Goal: Transaction & Acquisition: Subscribe to service/newsletter

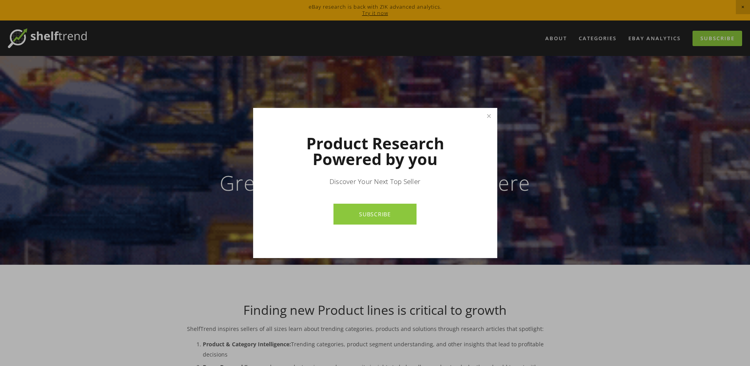
click at [380, 209] on link "SUBSCRIBE" at bounding box center [375, 214] width 83 height 21
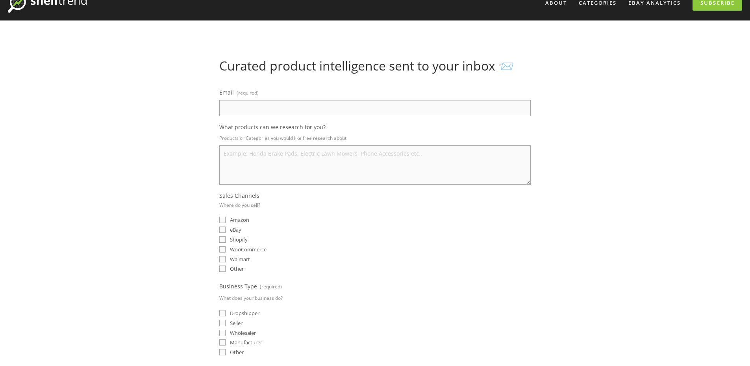
scroll to position [39, 0]
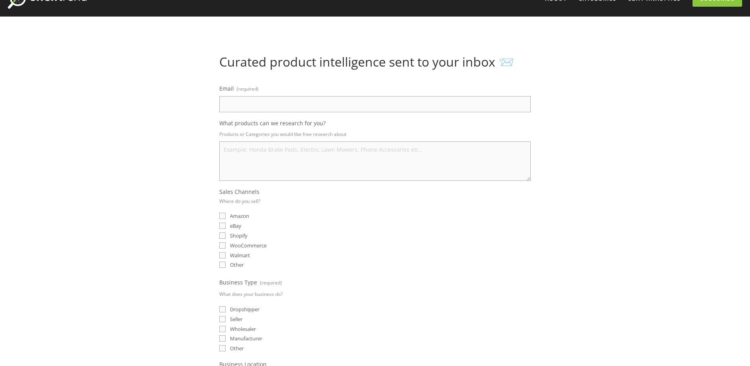
click at [302, 97] on input "Email (required)" at bounding box center [374, 104] width 311 height 16
click at [308, 100] on input "jeri" at bounding box center [374, 104] width 311 height 16
paste input "co@abtra.com"
type input "jerico@abtra.com"
click at [269, 149] on textarea "What products can we research for you?" at bounding box center [374, 160] width 311 height 39
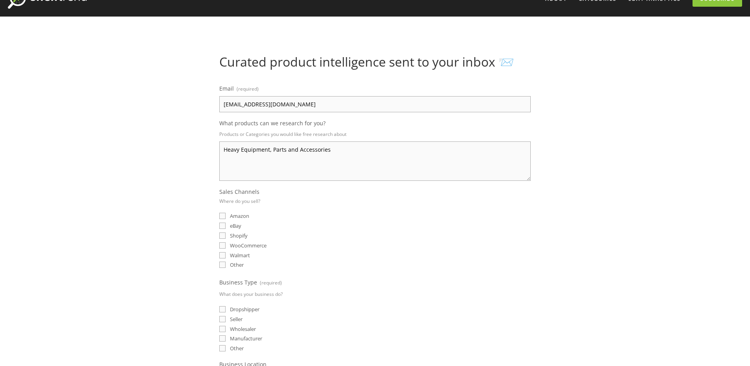
type textarea "Heavy Equipment, Parts and Accessories"
click at [222, 226] on input "eBay" at bounding box center [222, 225] width 6 height 6
checkbox input "true"
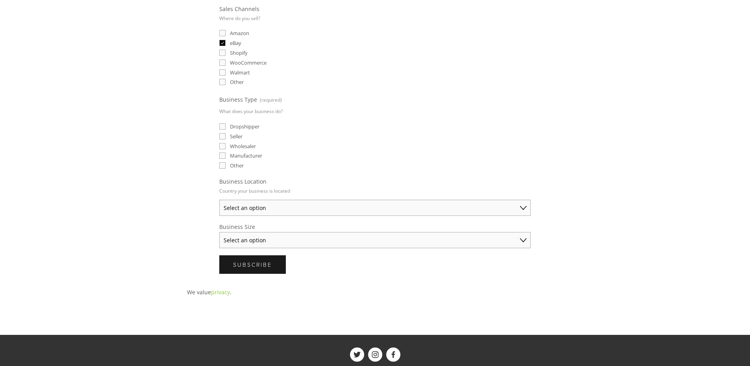
scroll to position [167, 0]
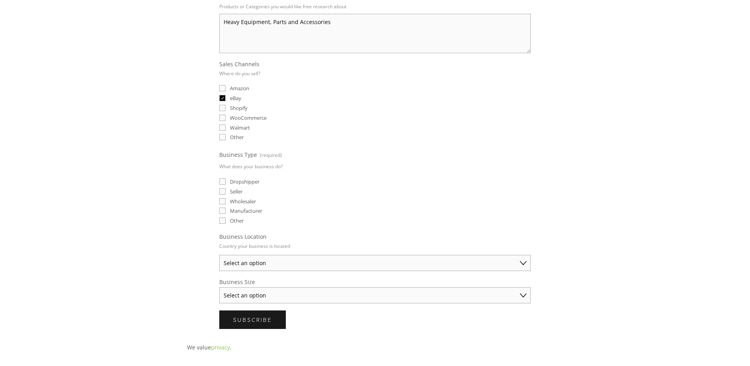
click at [228, 180] on label "Dropshipper" at bounding box center [239, 181] width 40 height 7
click at [226, 180] on input "Dropshipper" at bounding box center [222, 181] width 6 height 6
checkbox input "true"
click at [270, 259] on select "Select an option Australia United States United Kingdom China Japan Germany Can…" at bounding box center [374, 263] width 311 height 16
select select "United States"
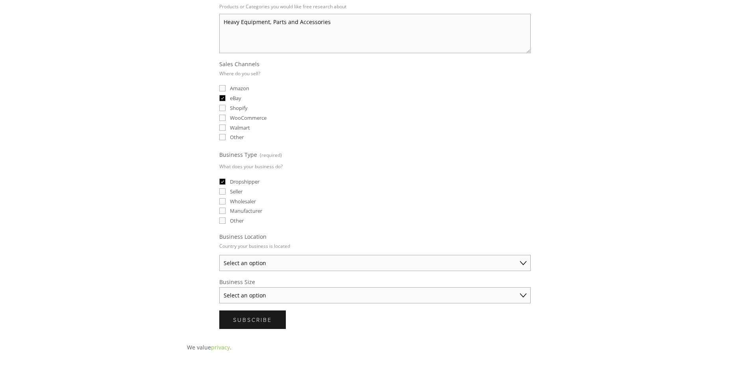
click at [219, 255] on select "Select an option Australia United States United Kingdom China Japan Germany Can…" at bounding box center [374, 263] width 311 height 16
click at [280, 298] on select "Select an option Solo Merchant (under $50K annual sales) Small Business ($50K -…" at bounding box center [374, 295] width 311 height 16
click at [219, 287] on select "Select an option Solo Merchant (under $50K annual sales) Small Business ($50K -…" at bounding box center [374, 295] width 311 height 16
click at [335, 301] on select "Solo Merchant (under $50K annual sales) Small Business ($50K - $250K annual sal…" at bounding box center [374, 295] width 311 height 16
click at [219, 287] on select "Solo Merchant (under $50K annual sales) Small Business ($50K - $250K annual sal…" at bounding box center [374, 295] width 311 height 16
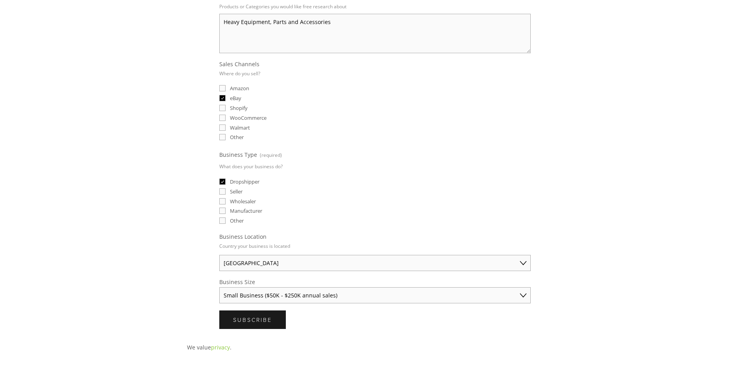
drag, startPoint x: 323, startPoint y: 297, endPoint x: 321, endPoint y: 302, distance: 5.5
click at [323, 297] on select "Solo Merchant (under $50K annual sales) Small Business ($50K - $250K annual sal…" at bounding box center [374, 295] width 311 height 16
select select "Established Business (Over $250K annual sales)"
click at [219, 287] on select "Solo Merchant (under $50K annual sales) Small Business ($50K - $250K annual sal…" at bounding box center [374, 295] width 311 height 16
click at [258, 319] on span "Subscribe" at bounding box center [252, 319] width 39 height 7
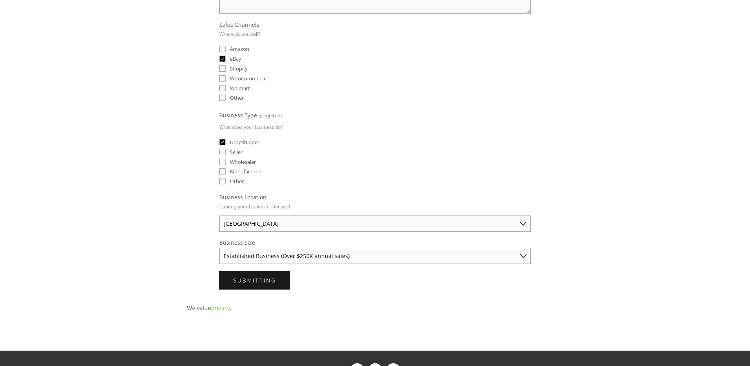
scroll to position [0, 0]
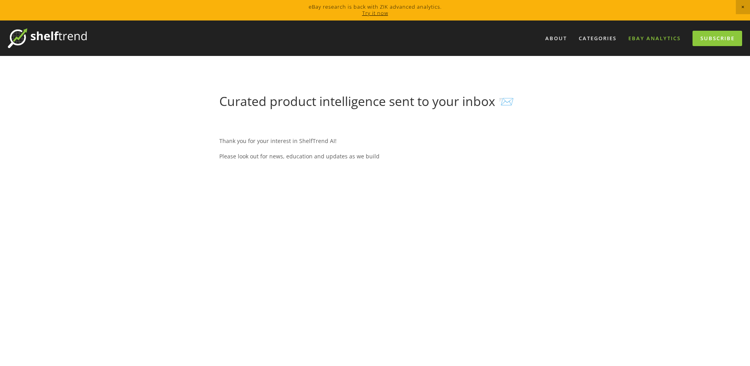
click at [674, 40] on link "eBay Analytics" at bounding box center [654, 38] width 63 height 13
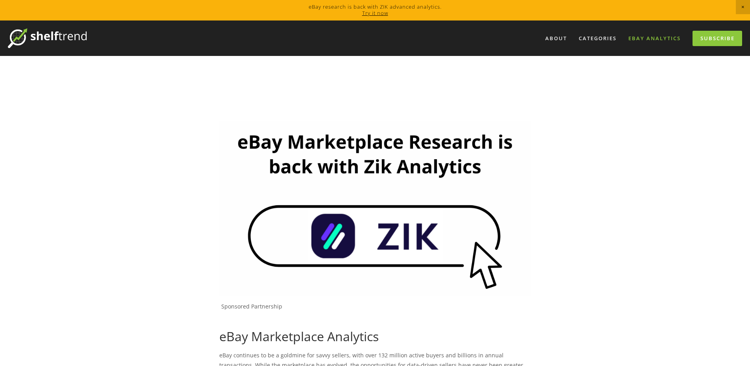
click at [744, 7] on span "Close Announcement" at bounding box center [743, 7] width 14 height 14
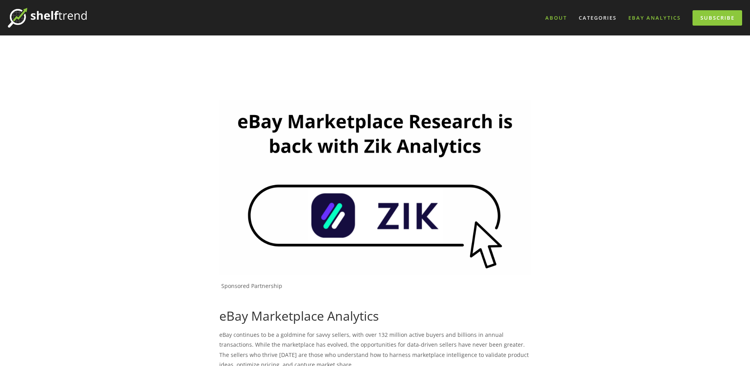
click at [551, 20] on link "About" at bounding box center [556, 17] width 32 height 13
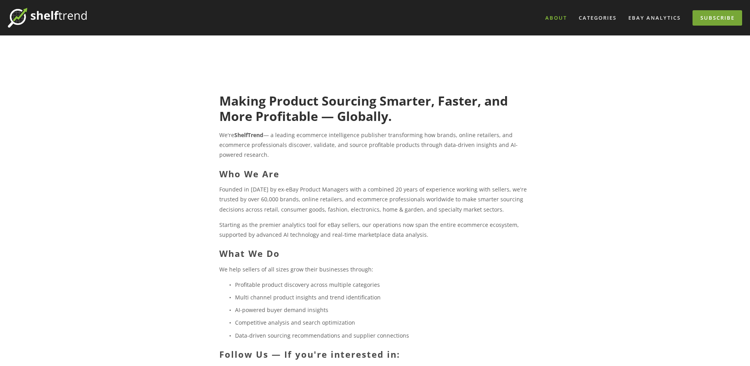
click at [697, 20] on link "Subscribe" at bounding box center [718, 17] width 50 height 15
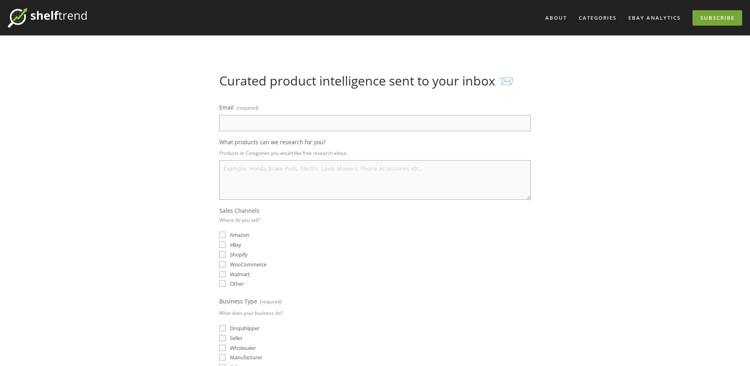
click at [736, 16] on link "Subscribe" at bounding box center [718, 17] width 50 height 15
click at [323, 115] on input "Email (required)" at bounding box center [374, 123] width 311 height 16
type input "jerico@abtra.com"
click at [260, 169] on textarea "What products can we research for you?" at bounding box center [374, 179] width 311 height 39
paste textarea "Heavy Equipment, Parts & Attachments"
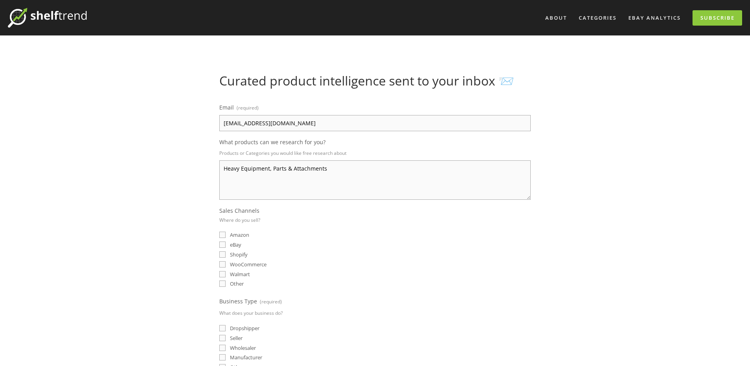
paste textarea "Heavy Equipment, Parts & Attachments"
drag, startPoint x: 417, startPoint y: 169, endPoint x: 325, endPoint y: 173, distance: 91.4
click at [325, 173] on textarea "Heavy Equipment, Parts & AttachmentsHeavy Equipment, Parts & Attachments" at bounding box center [374, 179] width 311 height 39
type textarea "Heavy Equipment, Parts & Attachments"
click at [226, 244] on label "eBay" at bounding box center [230, 244] width 22 height 7
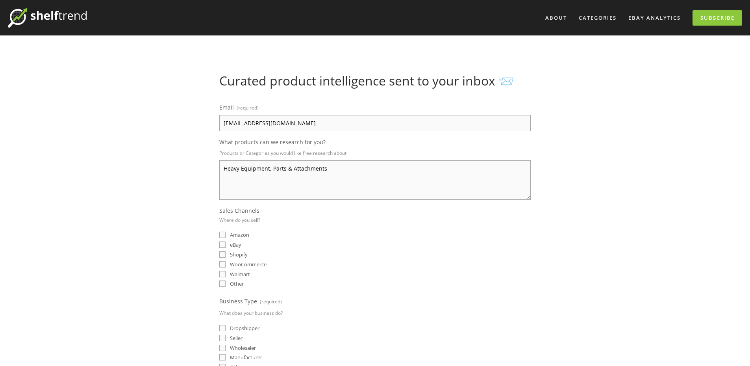
click at [226, 244] on input "eBay" at bounding box center [222, 244] width 6 height 6
checkbox input "true"
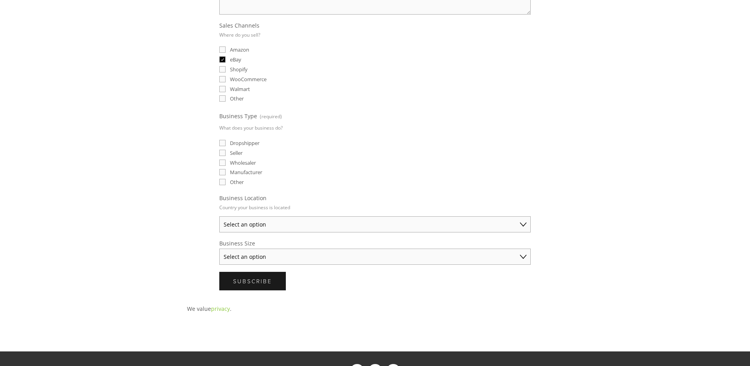
scroll to position [197, 0]
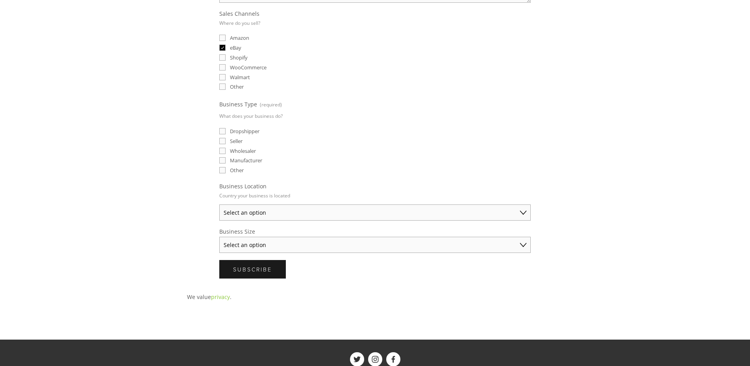
click at [224, 129] on input "Dropshipper" at bounding box center [222, 131] width 6 height 6
checkbox input "true"
click at [253, 209] on select "Select an option Australia United States United Kingdom China Japan Germany Can…" at bounding box center [374, 212] width 311 height 16
select select "[GEOGRAPHIC_DATA]"
click at [219, 204] on select "Select an option Australia United States United Kingdom China Japan Germany Can…" at bounding box center [374, 212] width 311 height 16
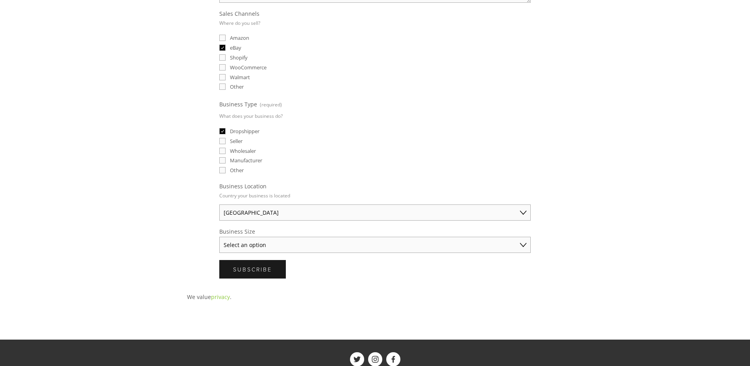
click at [256, 244] on select "Select an option Solo Merchant (under $50K annual sales) Small Business ($50K -…" at bounding box center [374, 245] width 311 height 16
click at [219, 237] on select "Select an option Solo Merchant (under $50K annual sales) Small Business ($50K -…" at bounding box center [374, 245] width 311 height 16
drag, startPoint x: 254, startPoint y: 245, endPoint x: 254, endPoint y: 252, distance: 7.5
click at [254, 245] on select "Solo Merchant (under $50K annual sales) Small Business ($50K - $250K annual sal…" at bounding box center [374, 245] width 311 height 16
select select "Established Business (Over $250K annual sales)"
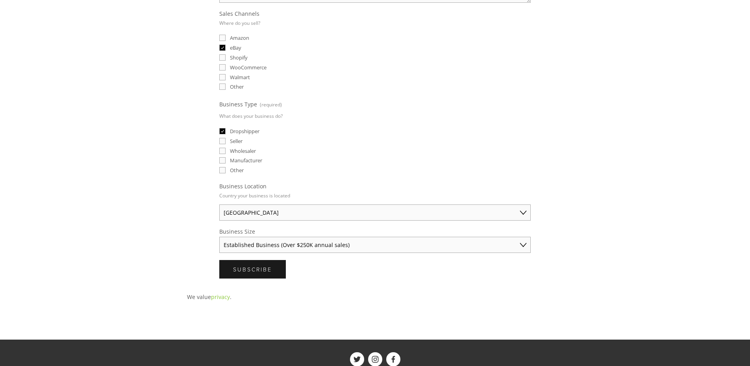
click at [219, 237] on select "Solo Merchant (under $50K annual sales) Small Business ($50K - $250K annual sal…" at bounding box center [374, 245] width 311 height 16
click at [257, 272] on span "Subscribe" at bounding box center [252, 268] width 39 height 7
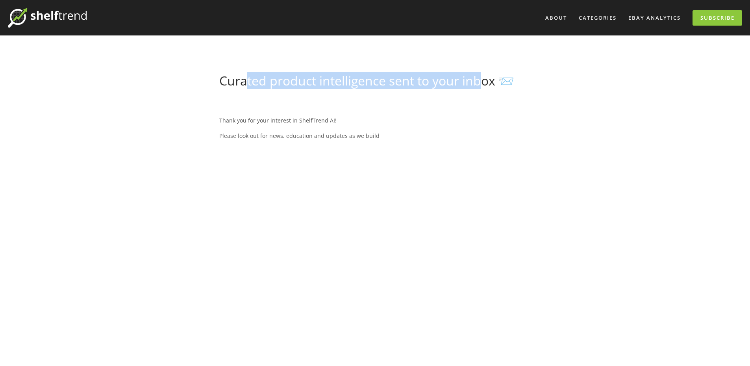
drag, startPoint x: 244, startPoint y: 80, endPoint x: 482, endPoint y: 84, distance: 238.3
click at [482, 84] on h1 "Curated product intelligence sent to your inbox 📨" at bounding box center [374, 80] width 311 height 15
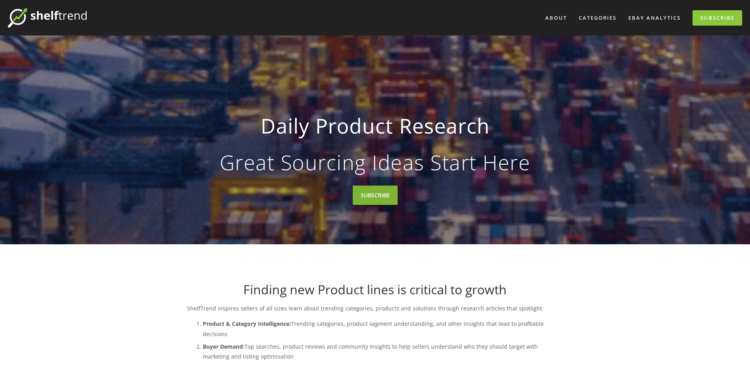
click at [377, 191] on link "SUBSCRIBE" at bounding box center [375, 194] width 45 height 19
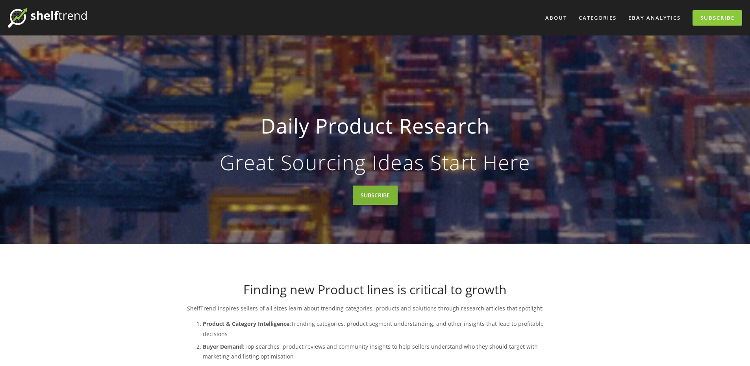
click at [380, 199] on link "SUBSCRIBE" at bounding box center [375, 194] width 45 height 19
